Goal: Task Accomplishment & Management: Manage account settings

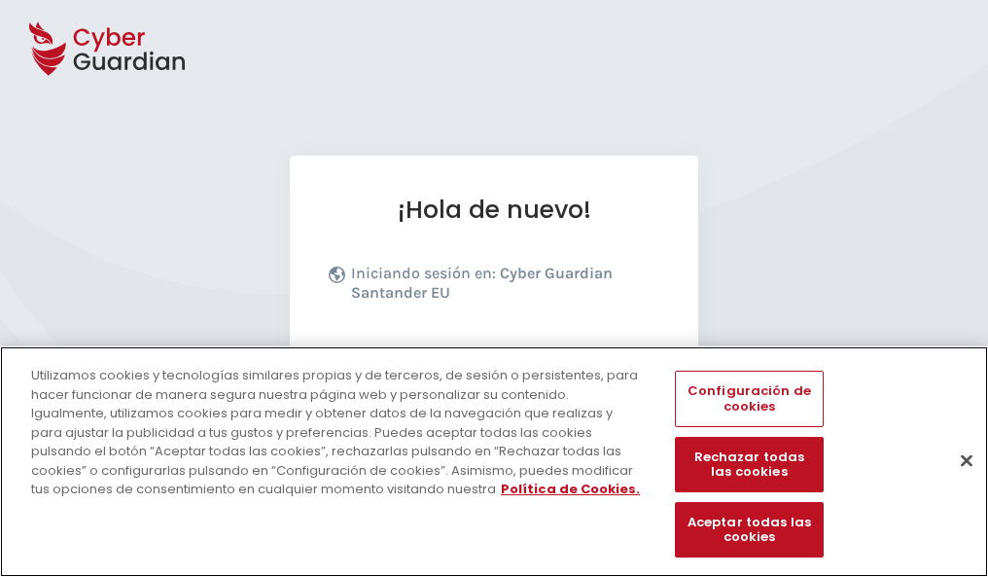
scroll to position [238, 0]
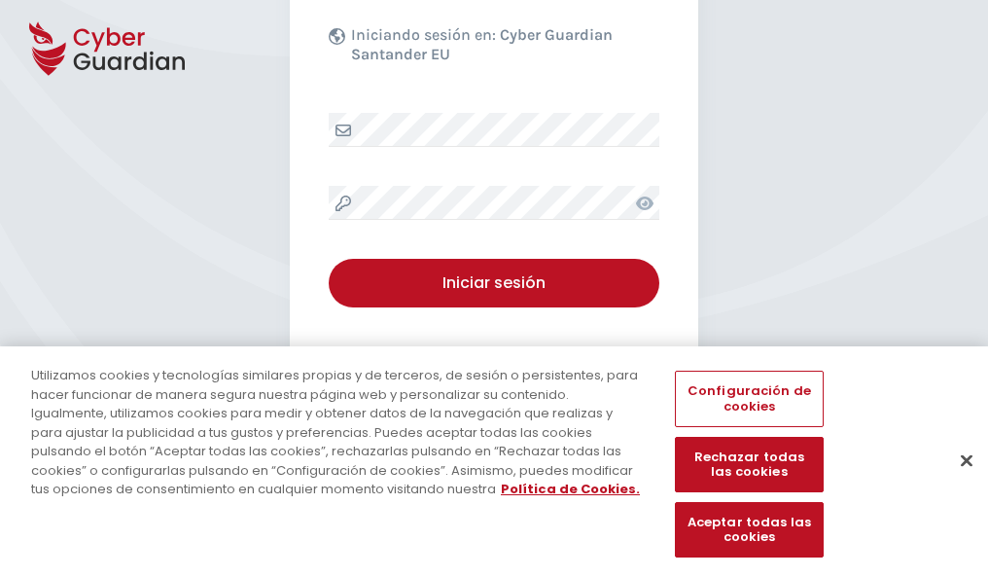
click at [957, 480] on button "Cerrar" at bounding box center [966, 459] width 43 height 43
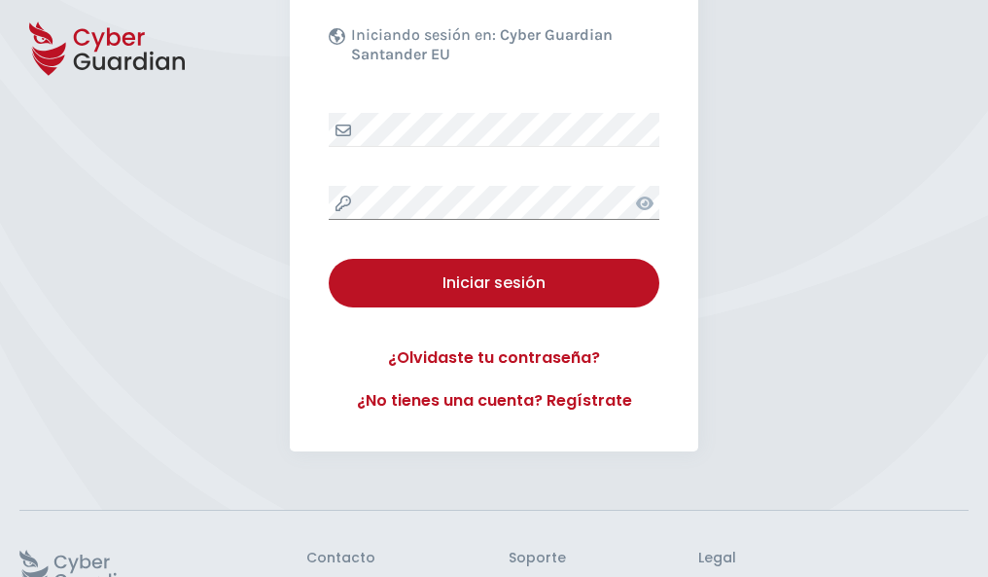
scroll to position [378, 0]
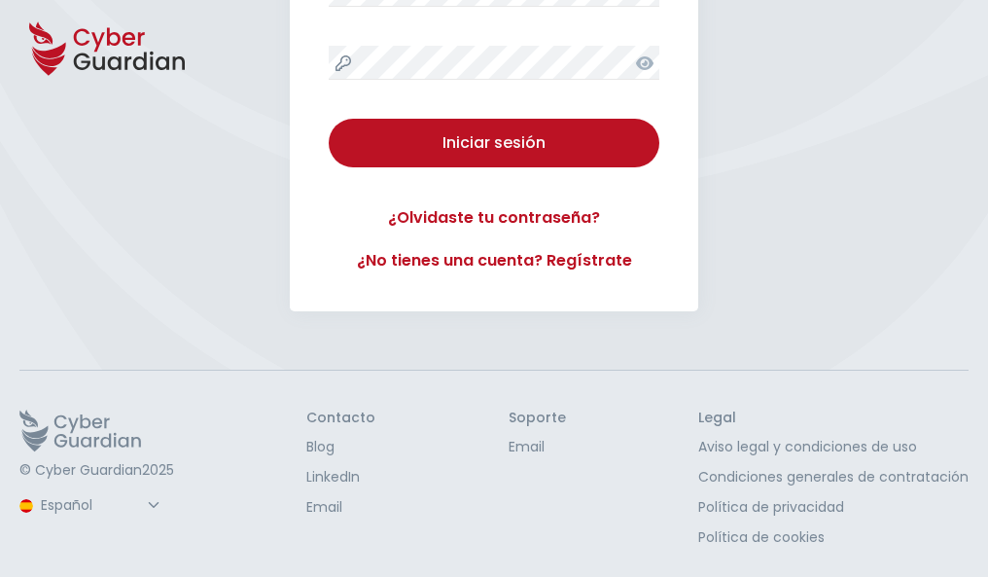
click at [329, 119] on button "Iniciar sesión" at bounding box center [494, 143] width 331 height 49
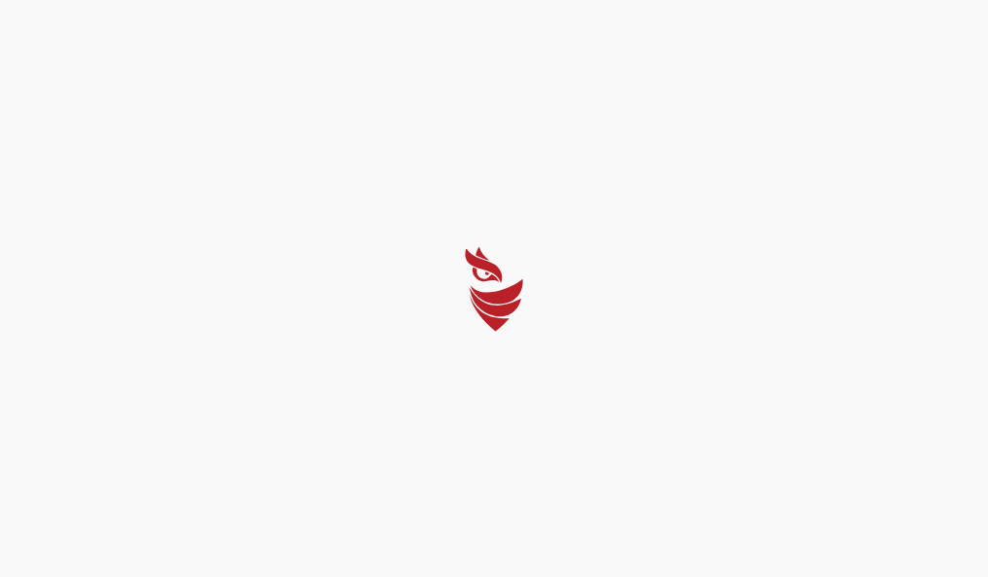
select select "English"
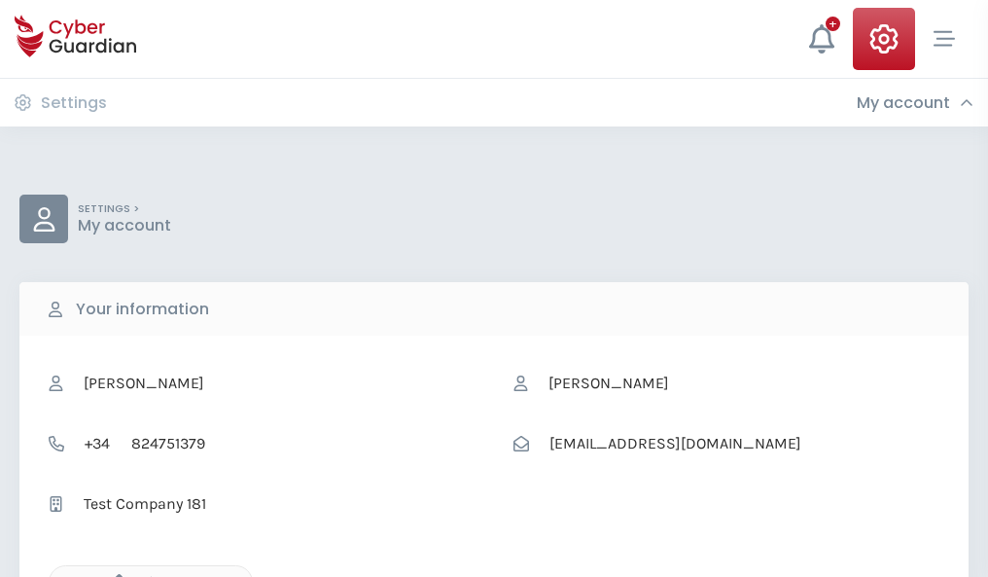
click at [114, 575] on icon "button" at bounding box center [114, 582] width 17 height 17
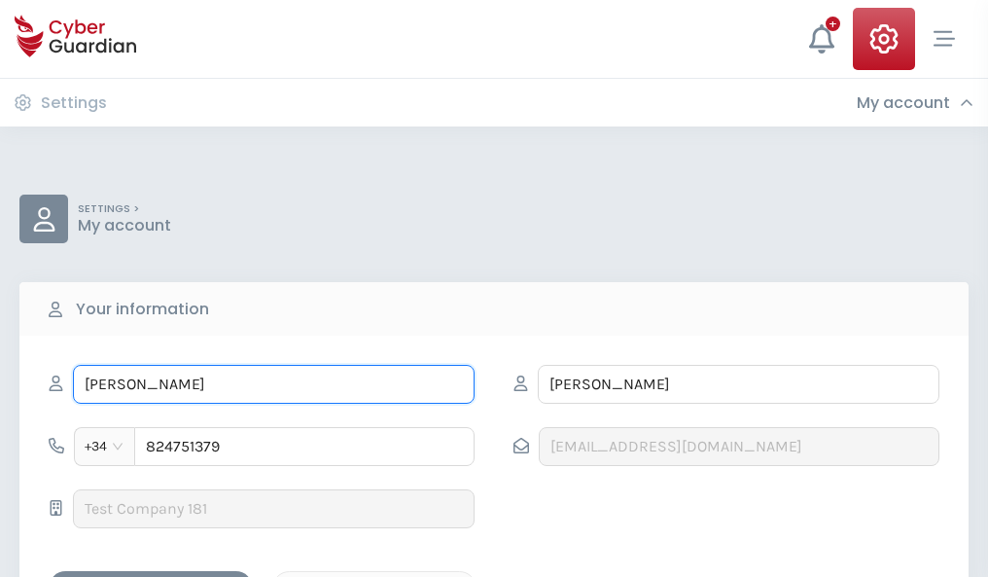
click at [273, 384] on input "MARISA" at bounding box center [274, 384] width 402 height 39
type input "M"
type input "Amancio"
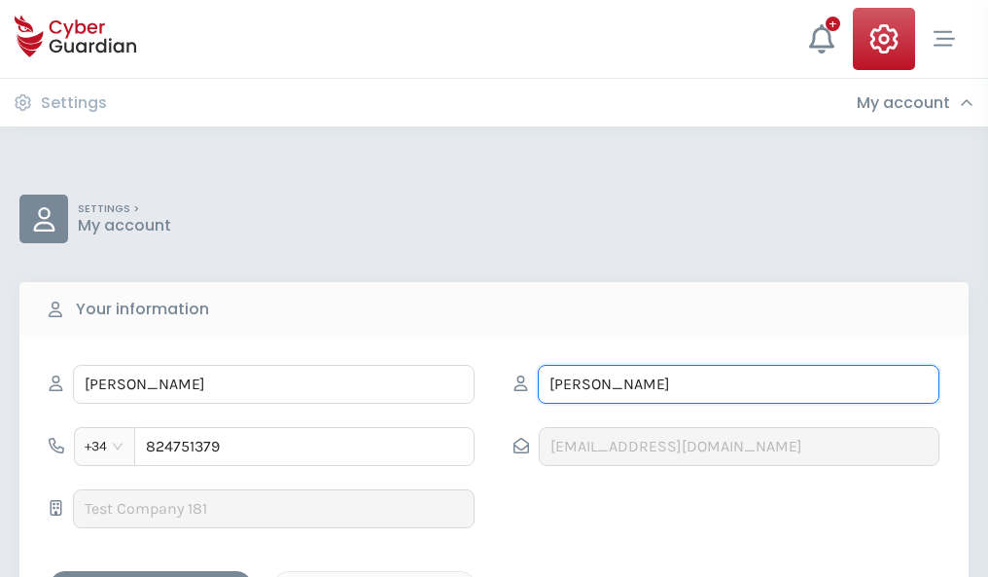
click at [738, 384] on input "ESTEVEZ" at bounding box center [739, 384] width 402 height 39
type input "E"
type input "Lago"
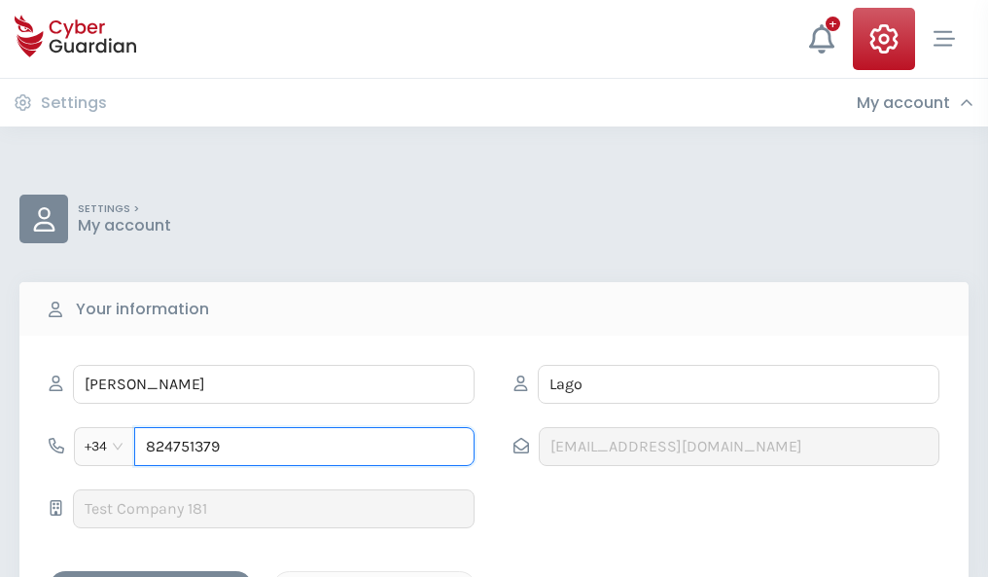
click at [304, 446] on input "824751379" at bounding box center [304, 446] width 340 height 39
type input "8"
type input "980088122"
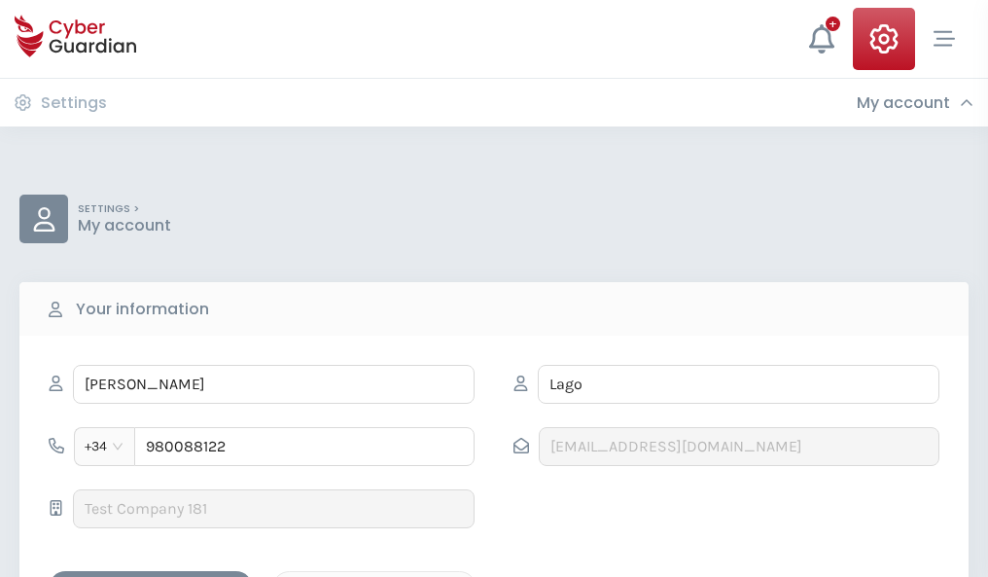
click at [151, 576] on div "Save changes" at bounding box center [150, 588] width 175 height 24
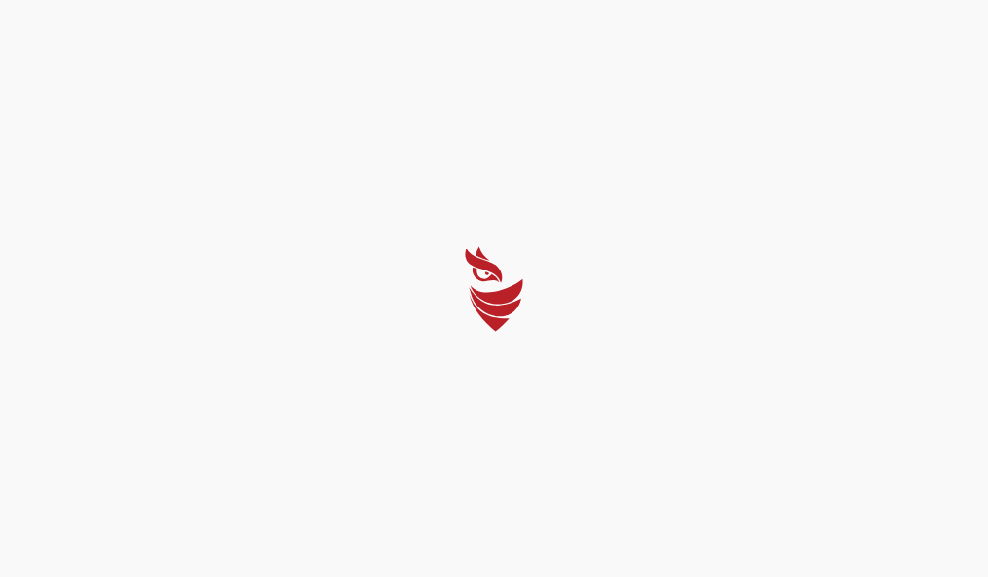
select select "English"
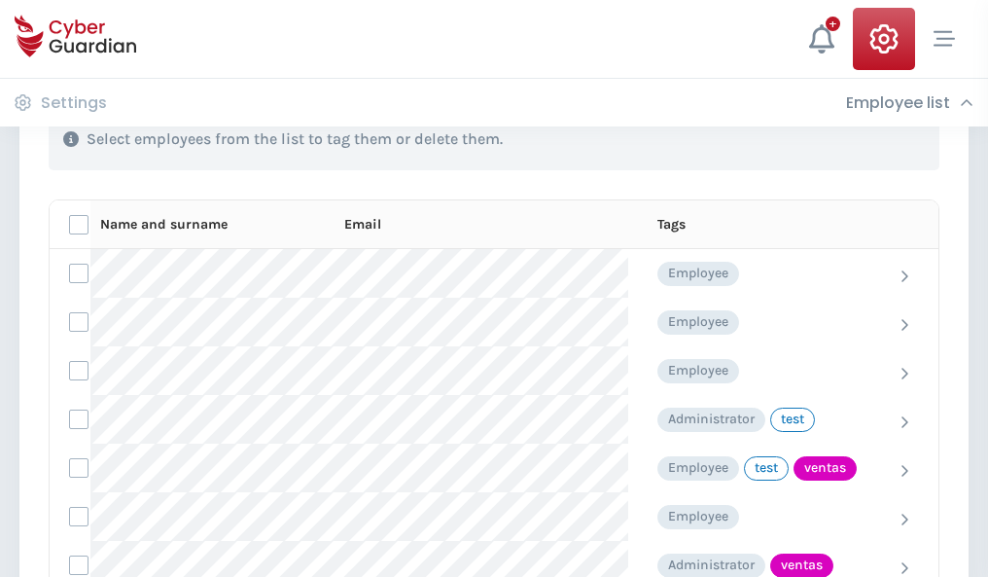
scroll to position [881, 0]
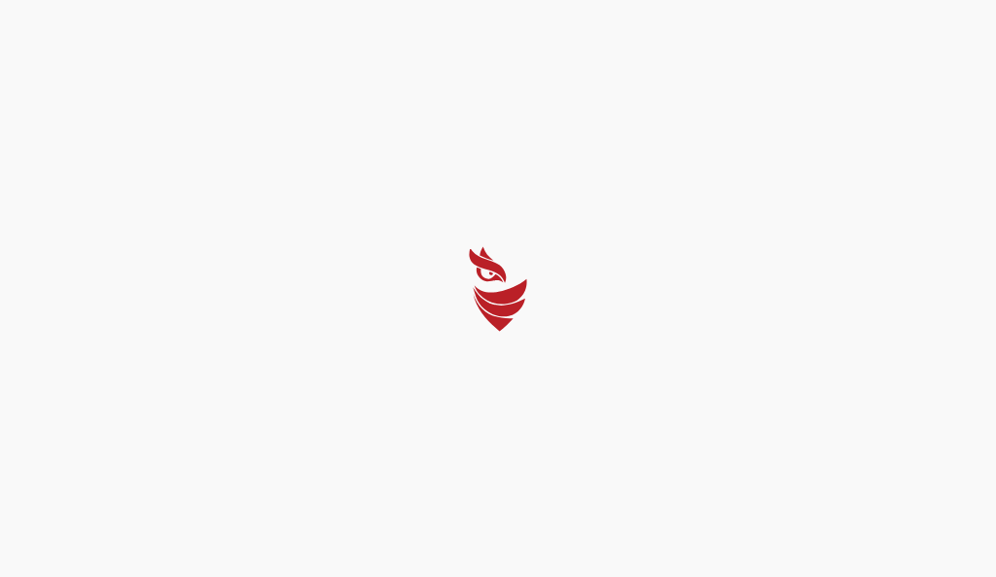
select select "English"
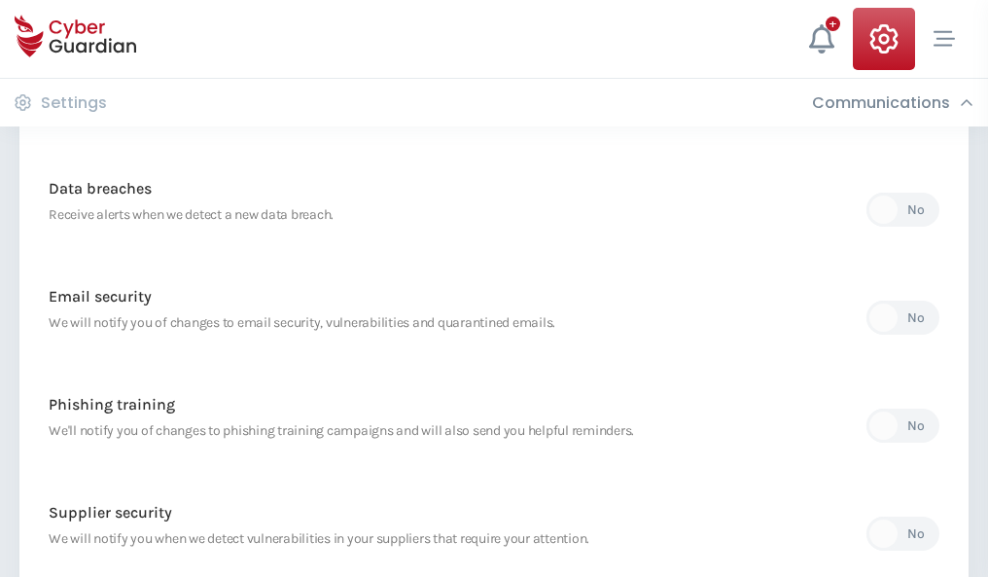
scroll to position [1024, 0]
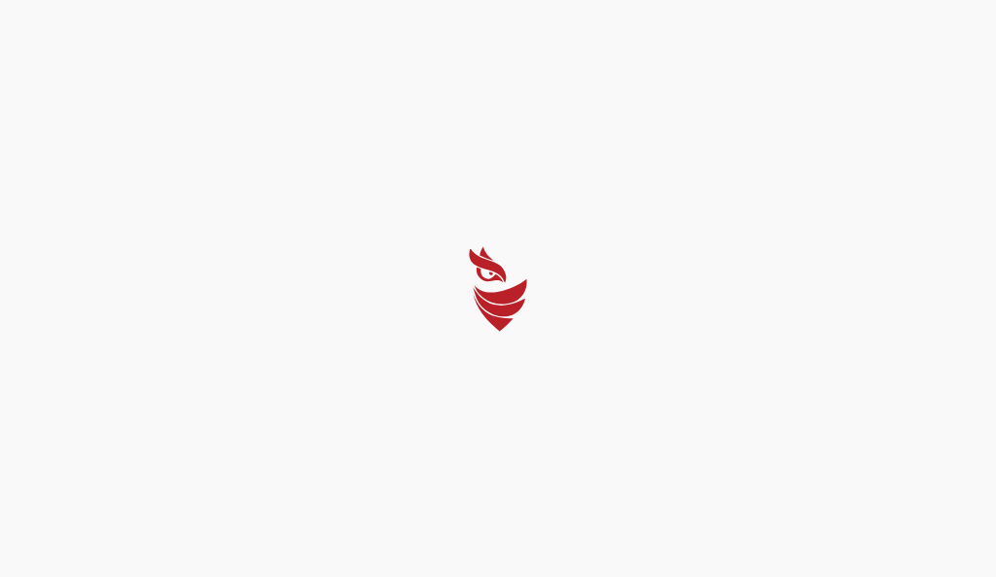
select select "English"
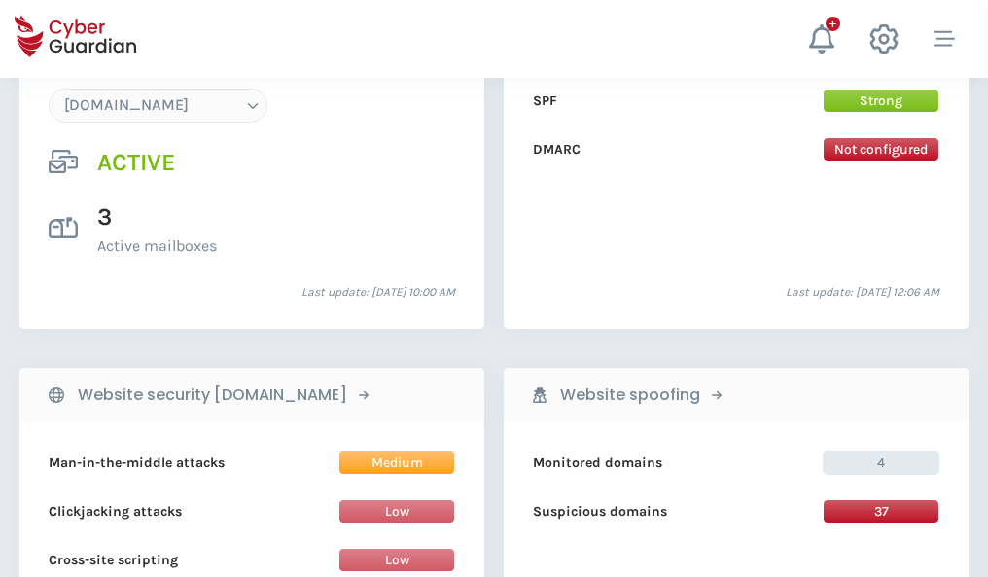
scroll to position [2071, 0]
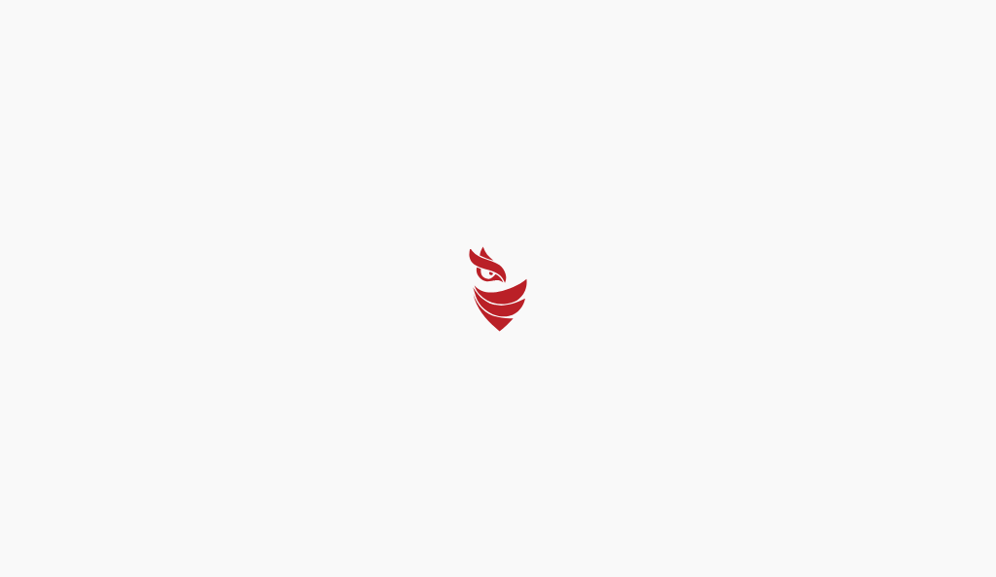
select select "English"
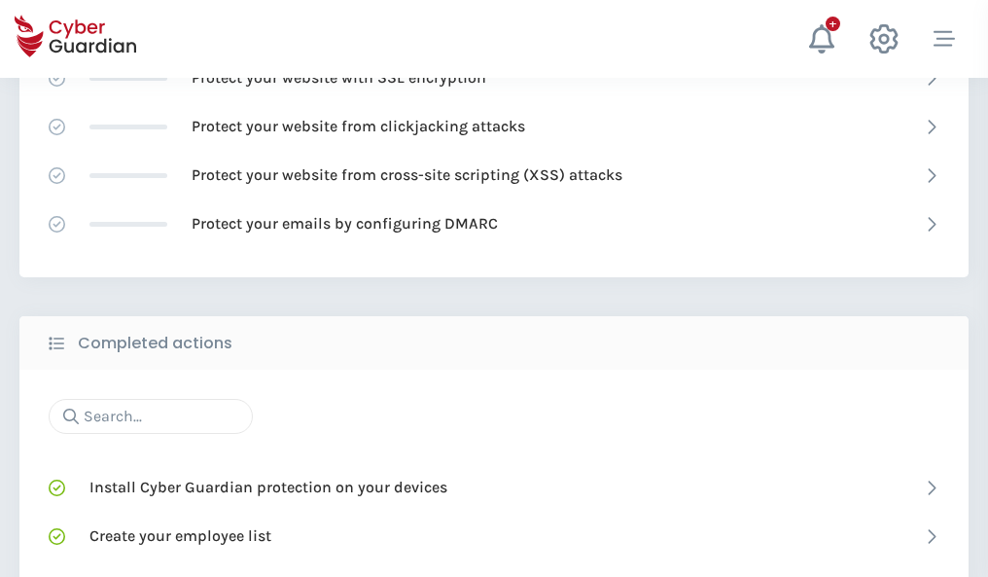
scroll to position [1295, 0]
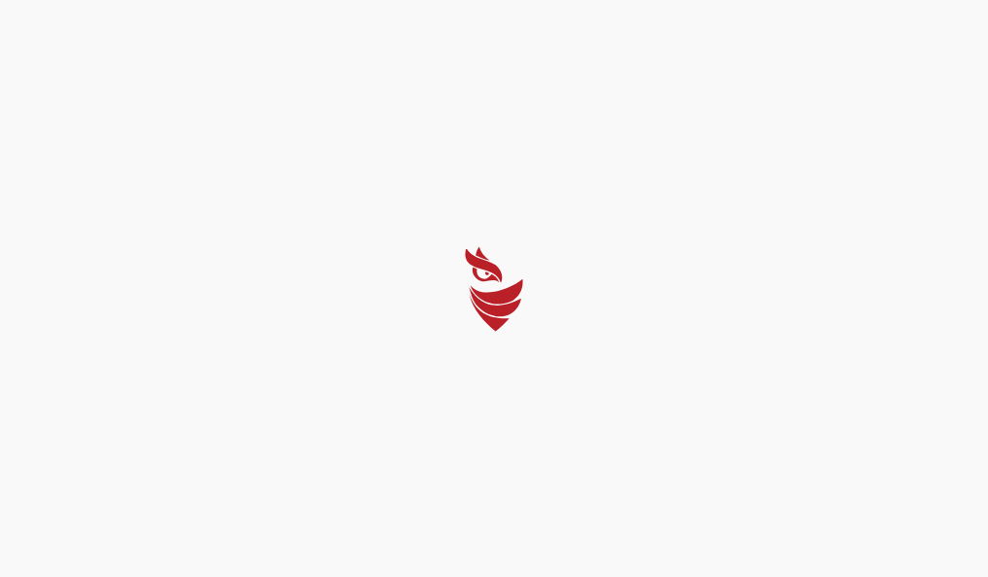
select select "English"
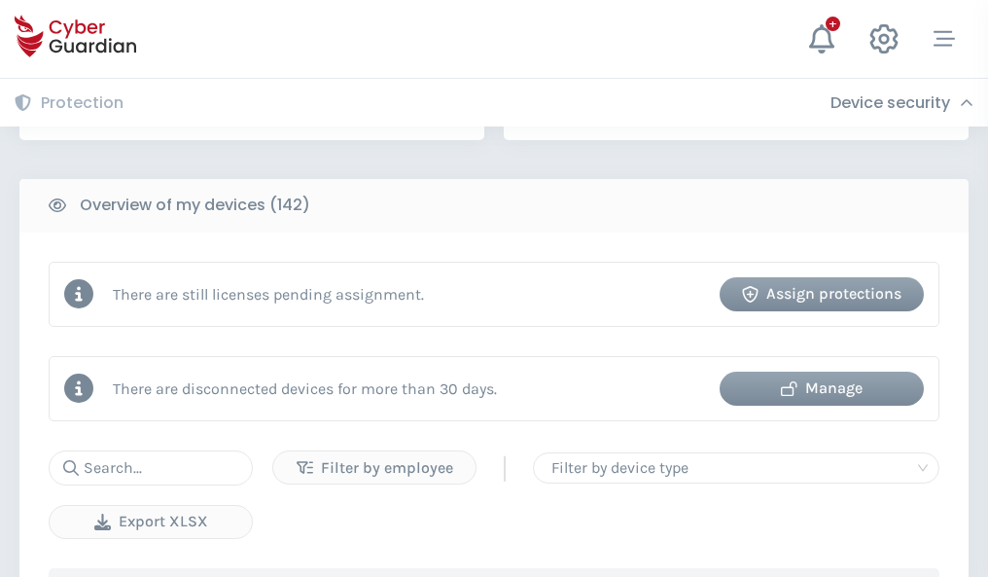
scroll to position [1884, 0]
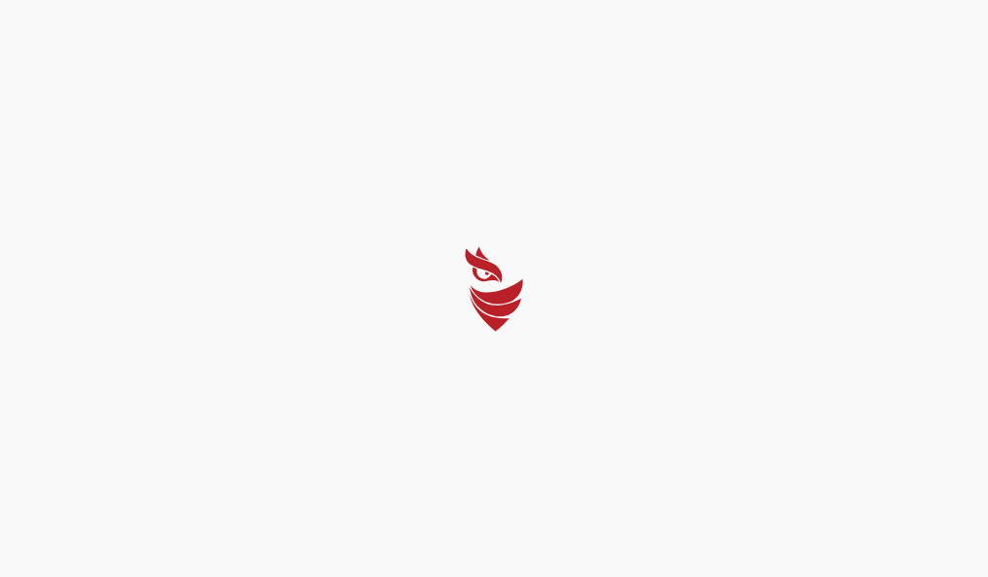
select select "English"
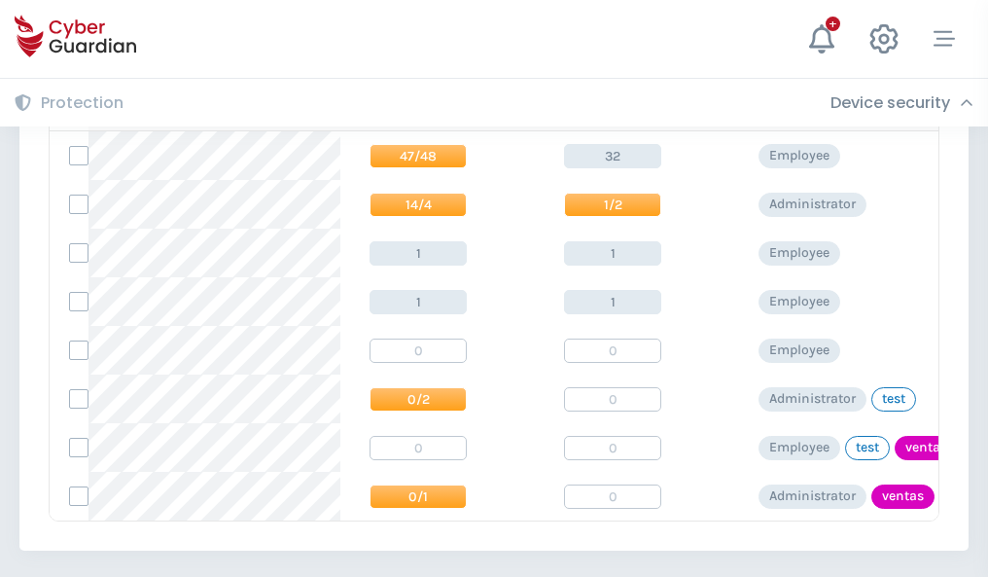
scroll to position [902, 0]
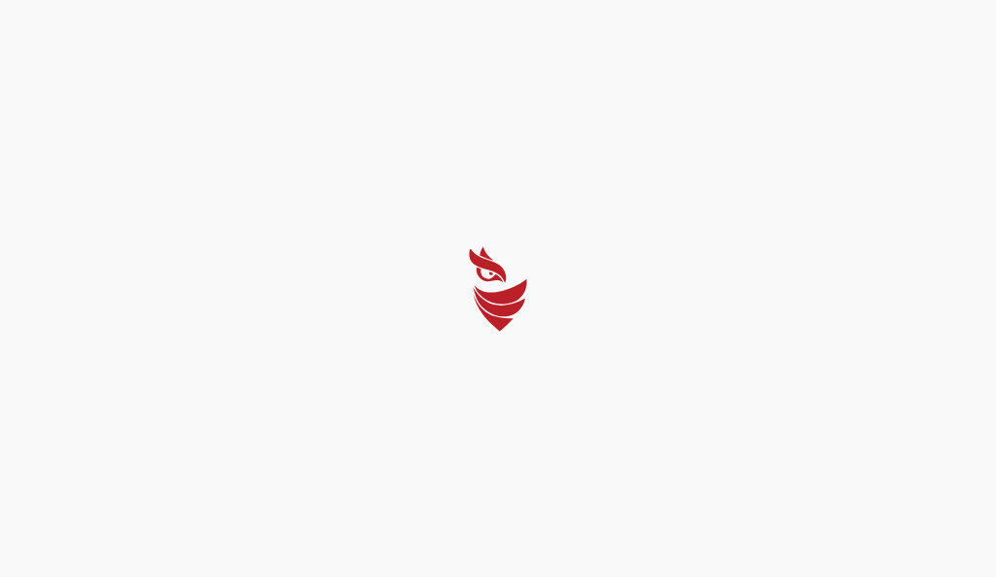
select select "English"
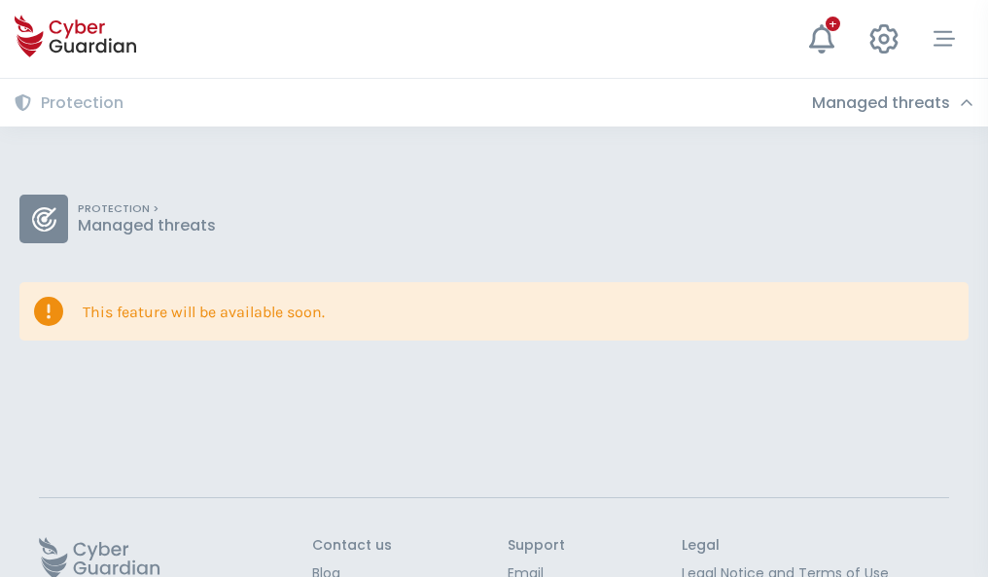
scroll to position [126, 0]
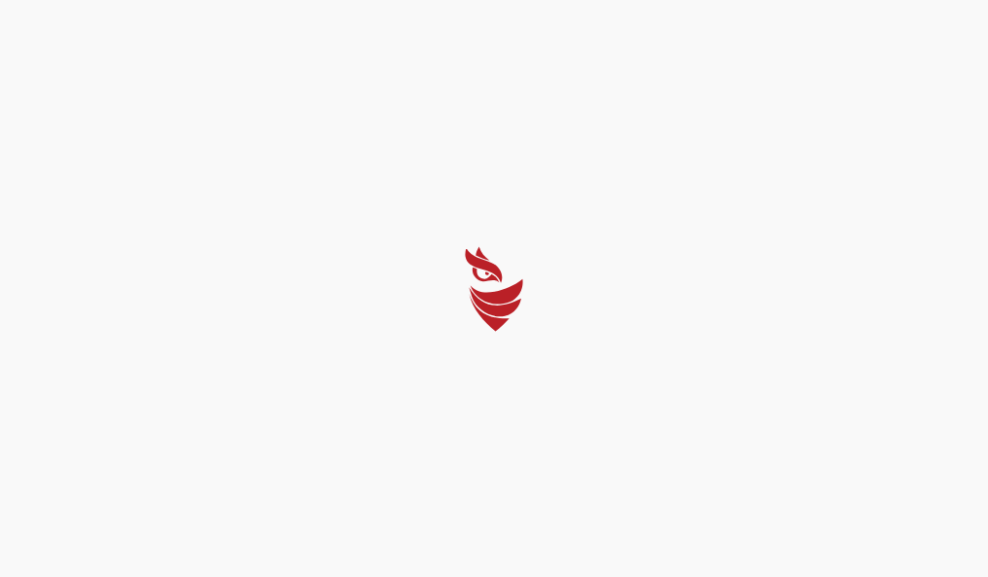
select select "English"
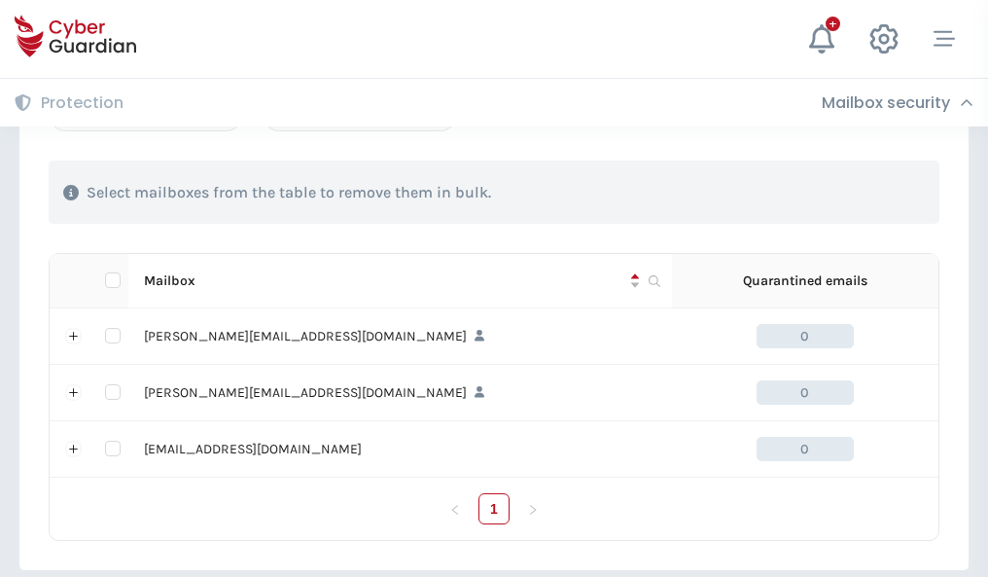
scroll to position [901, 0]
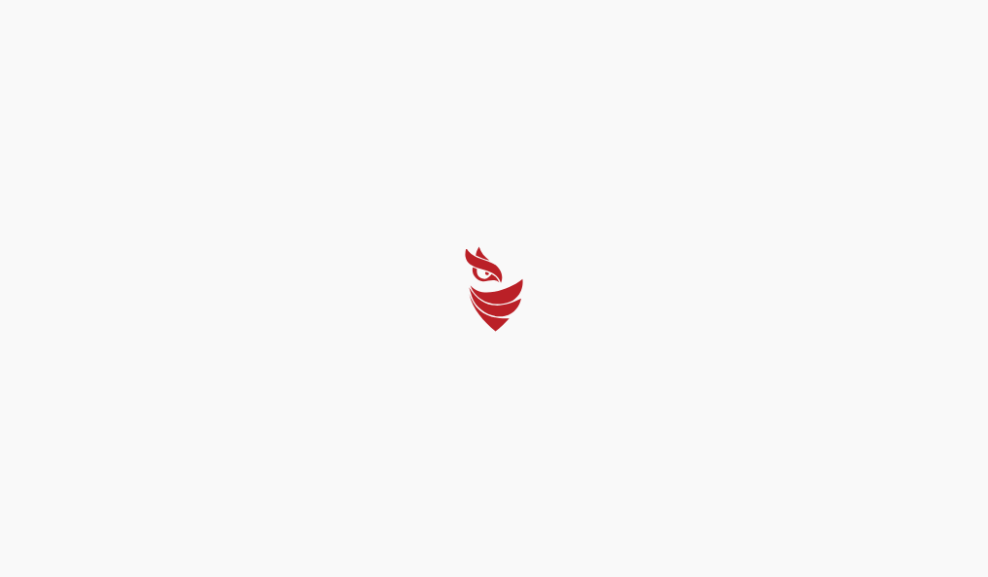
select select "English"
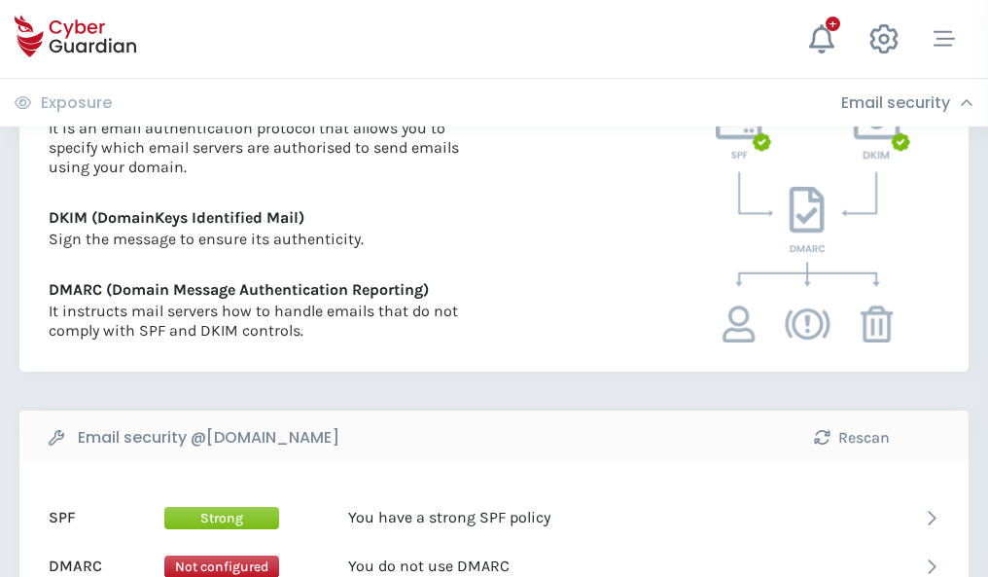
scroll to position [1049, 0]
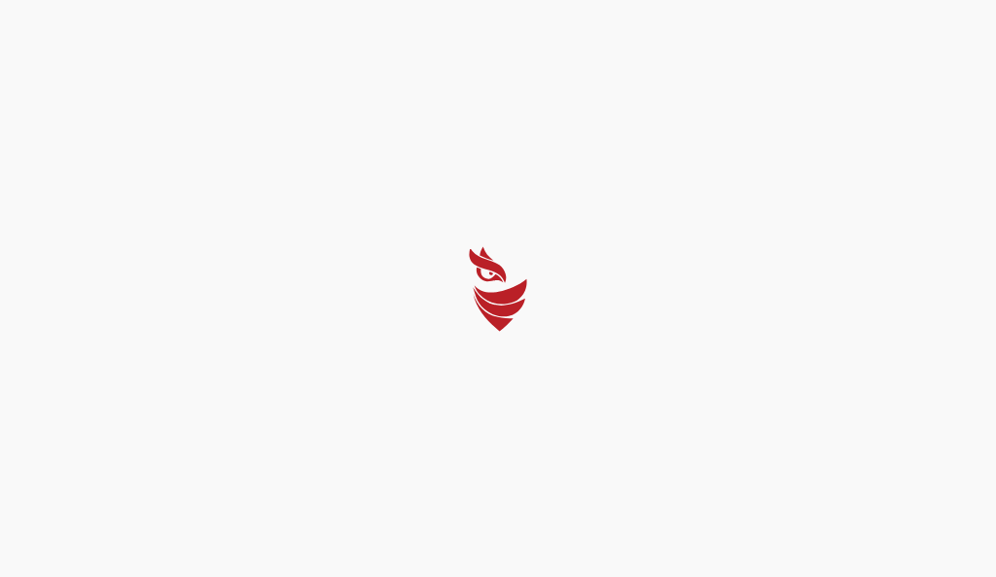
select select "English"
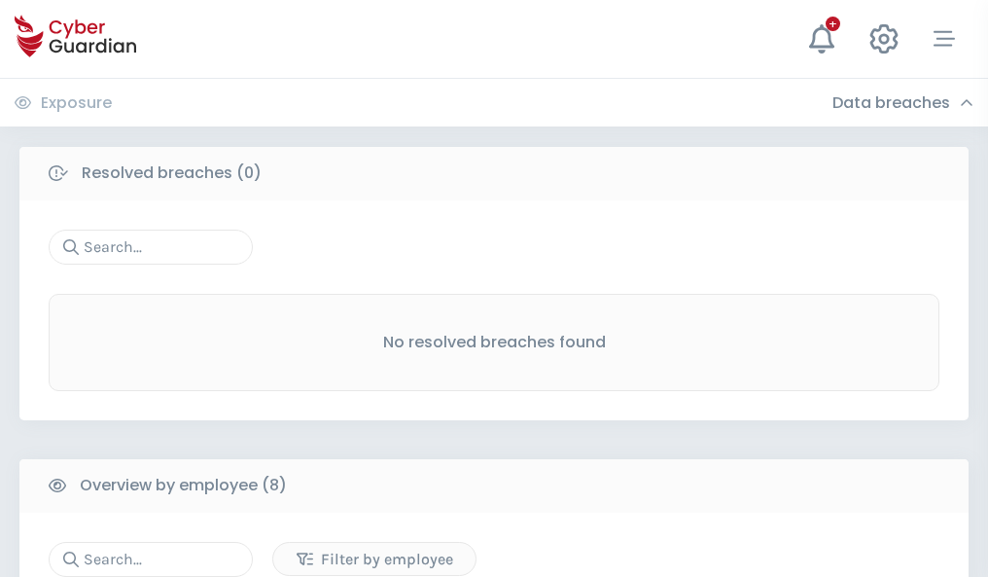
scroll to position [1657, 0]
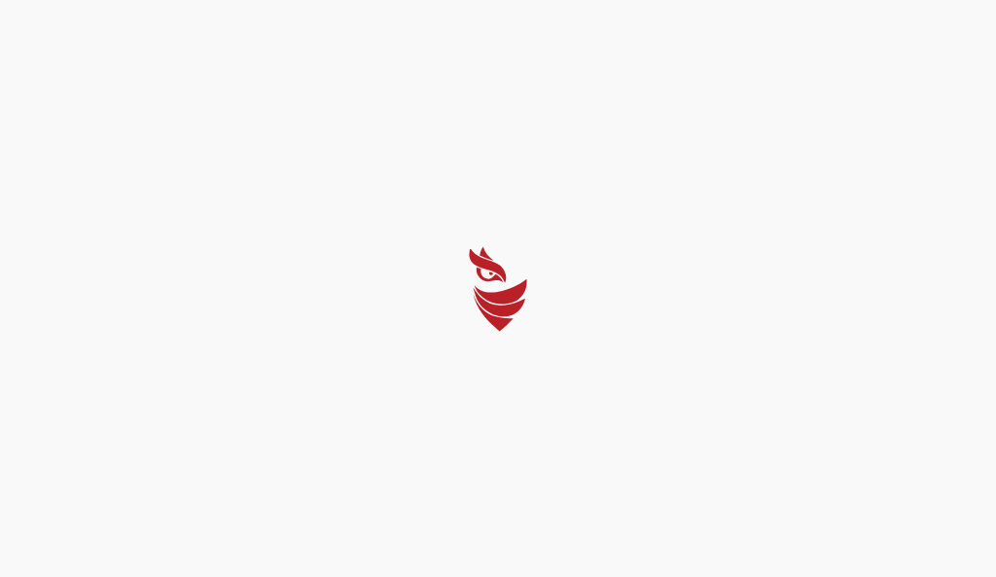
select select "English"
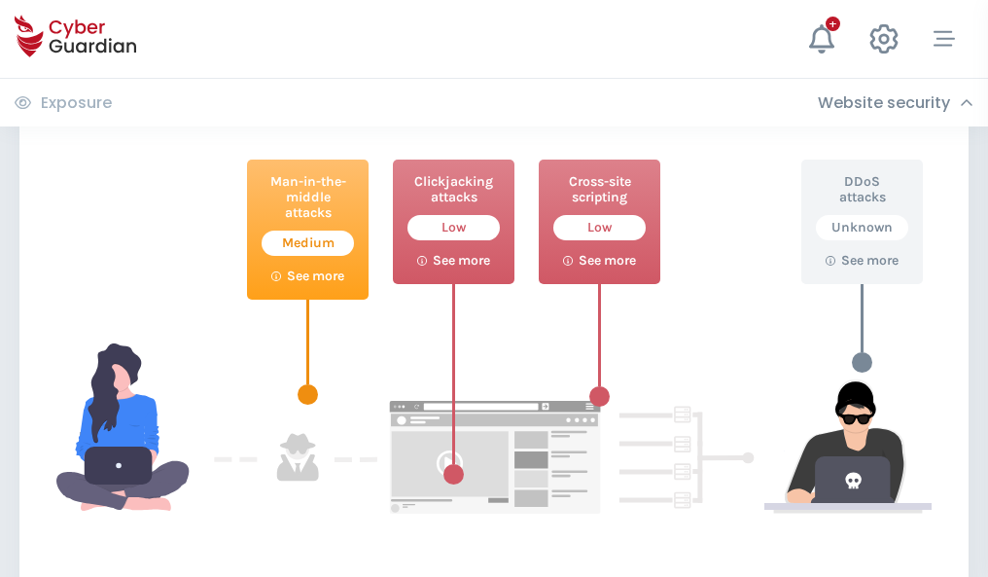
scroll to position [1059, 0]
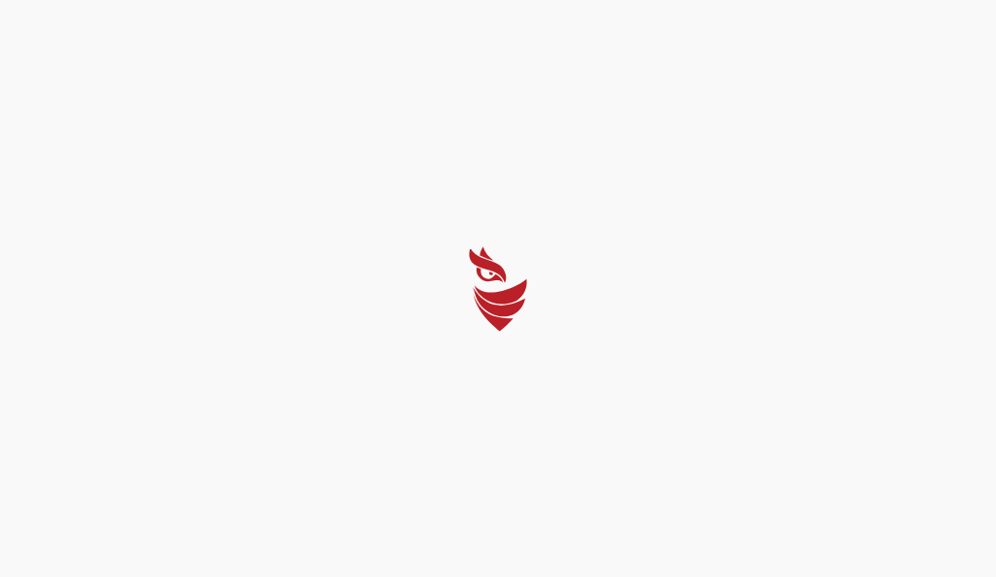
select select "English"
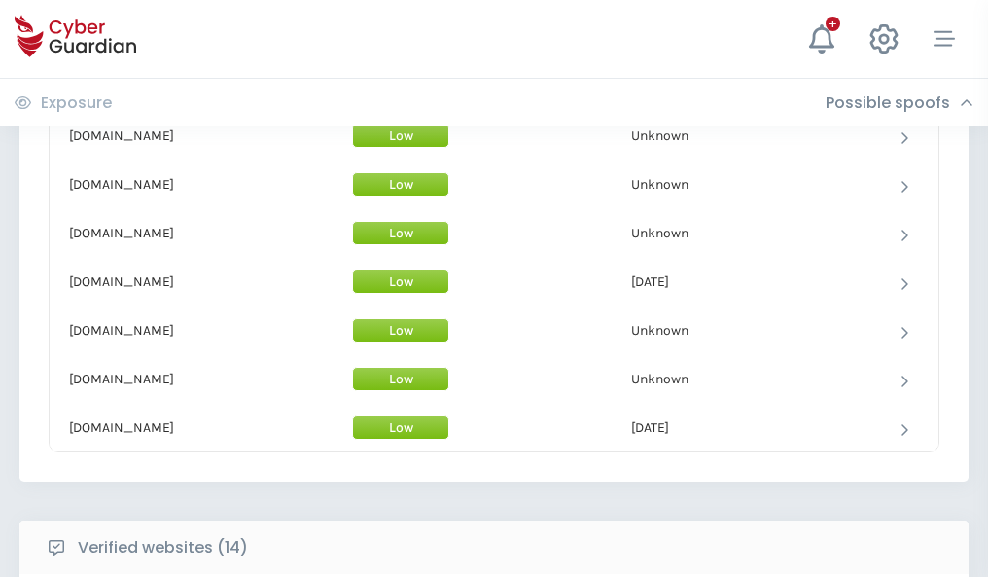
scroll to position [1896, 0]
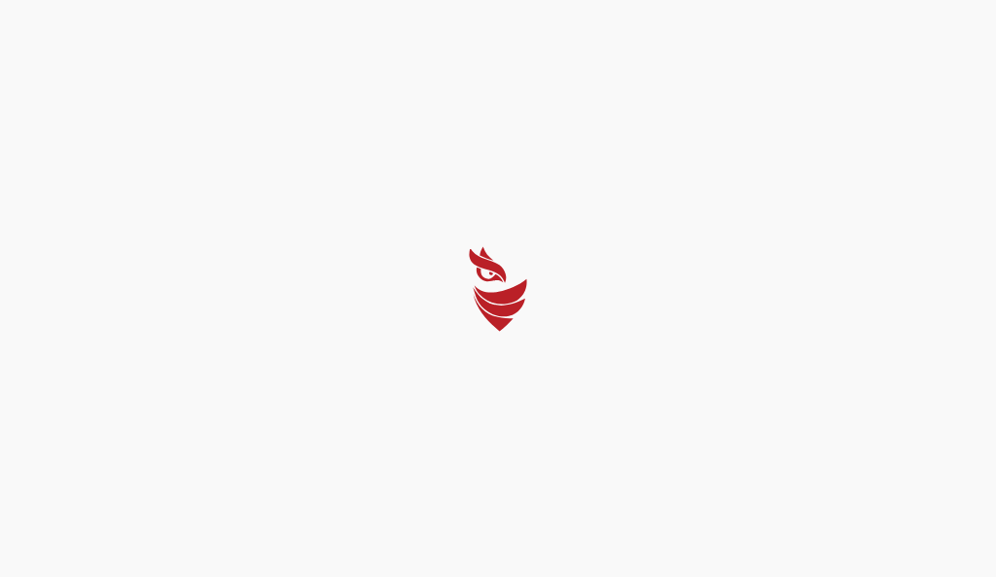
select select "English"
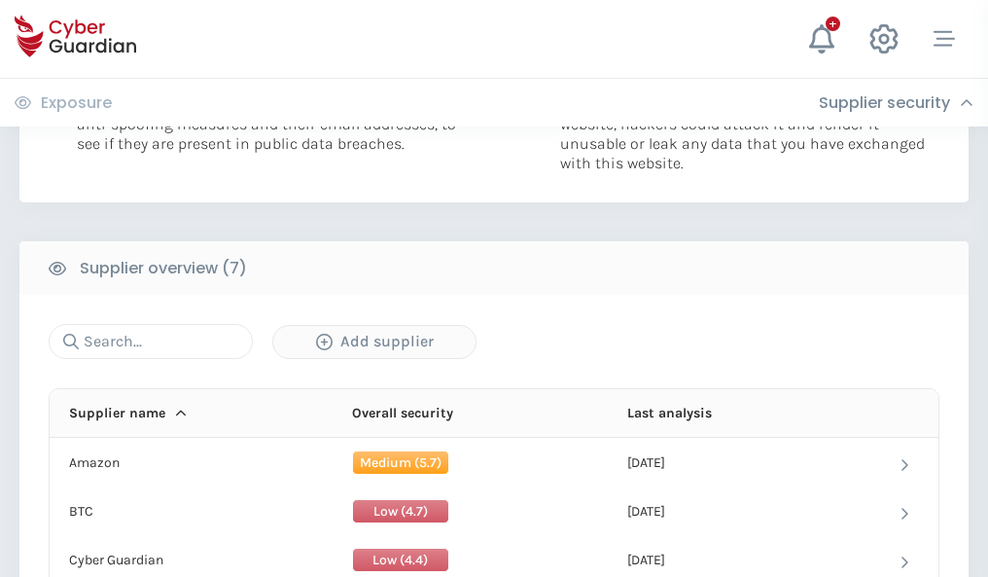
scroll to position [1259, 0]
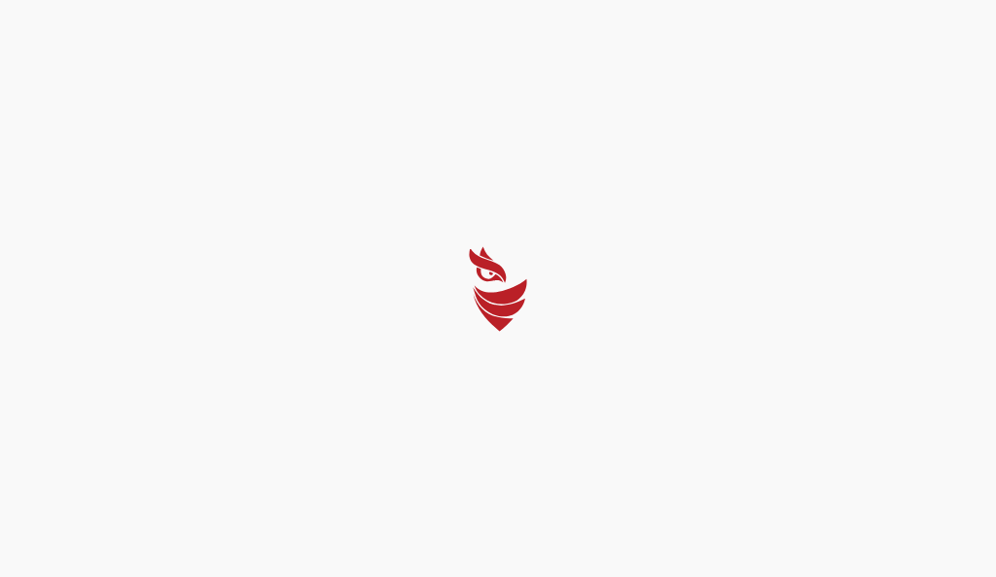
select select "English"
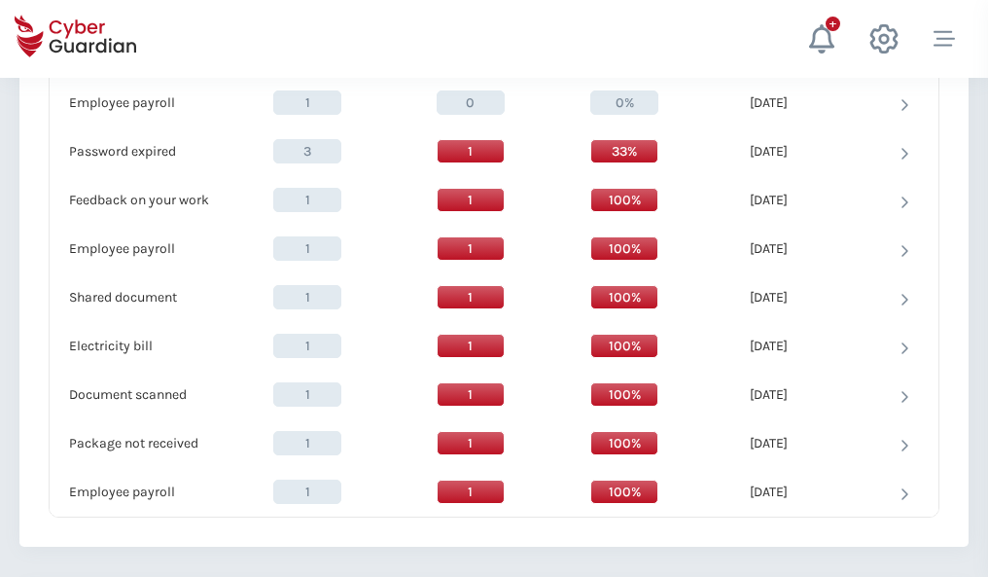
scroll to position [1992, 0]
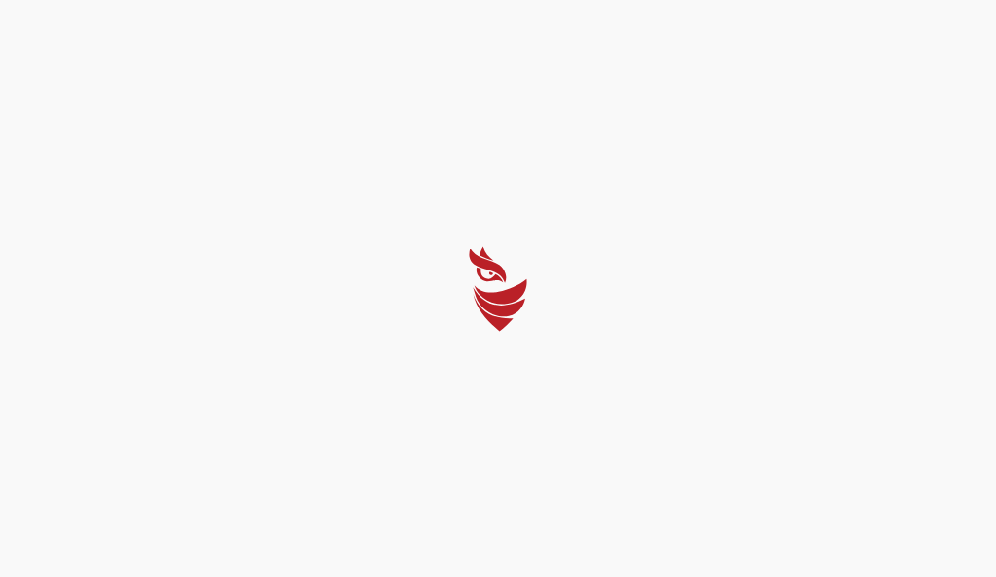
select select "English"
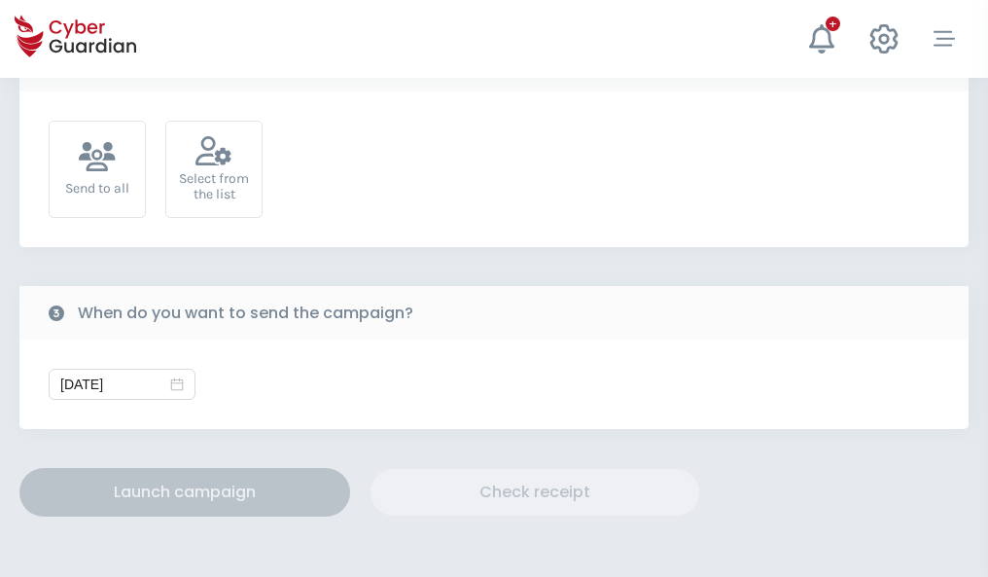
scroll to position [712, 0]
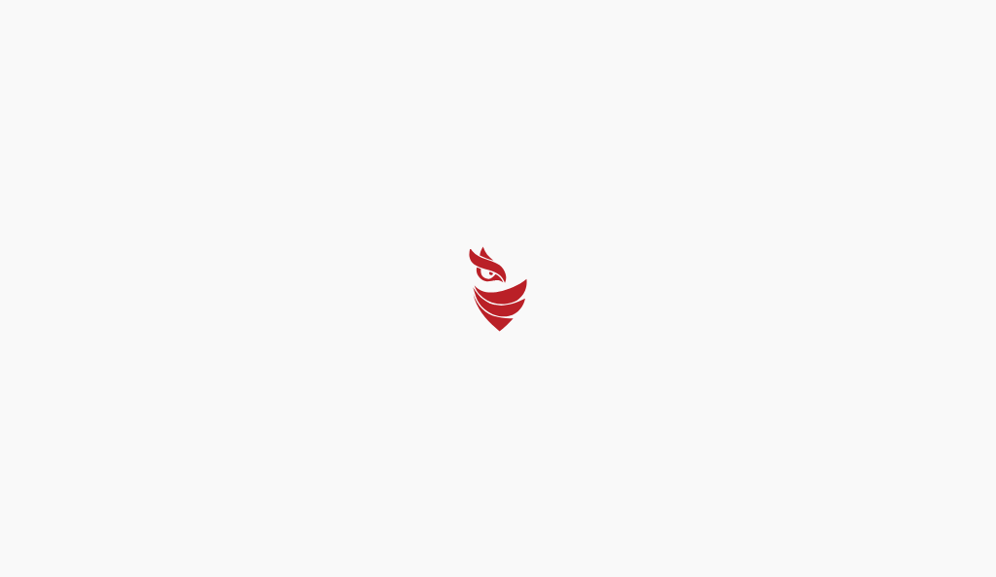
select select "English"
